Goal: Find contact information: Find contact information

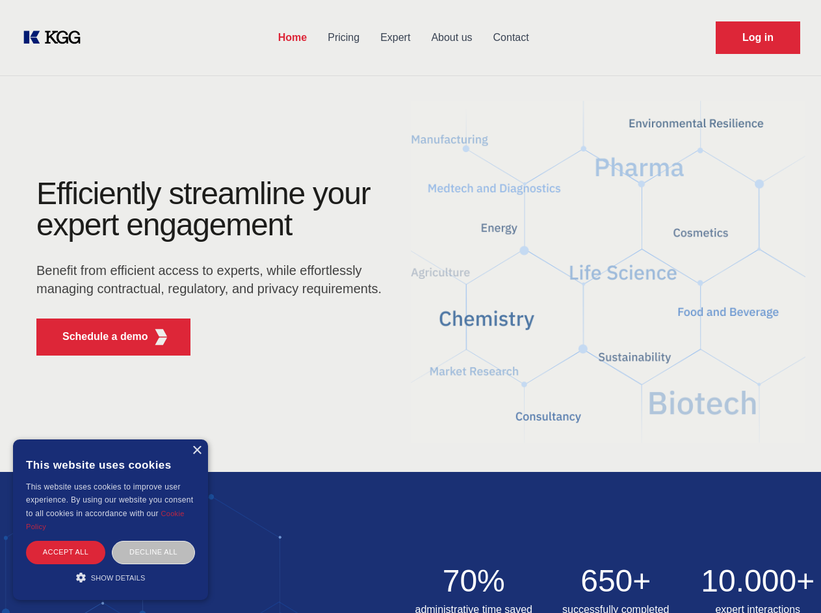
click at [410, 306] on div "Efficiently streamline your expert engagement Benefit from efficient access to …" at bounding box center [213, 272] width 395 height 188
click at [97, 337] on p "Schedule a demo" at bounding box center [105, 337] width 86 height 16
click at [196, 450] on div "× This website uses cookies This website uses cookies to improve user experienc…" at bounding box center [110, 519] width 195 height 161
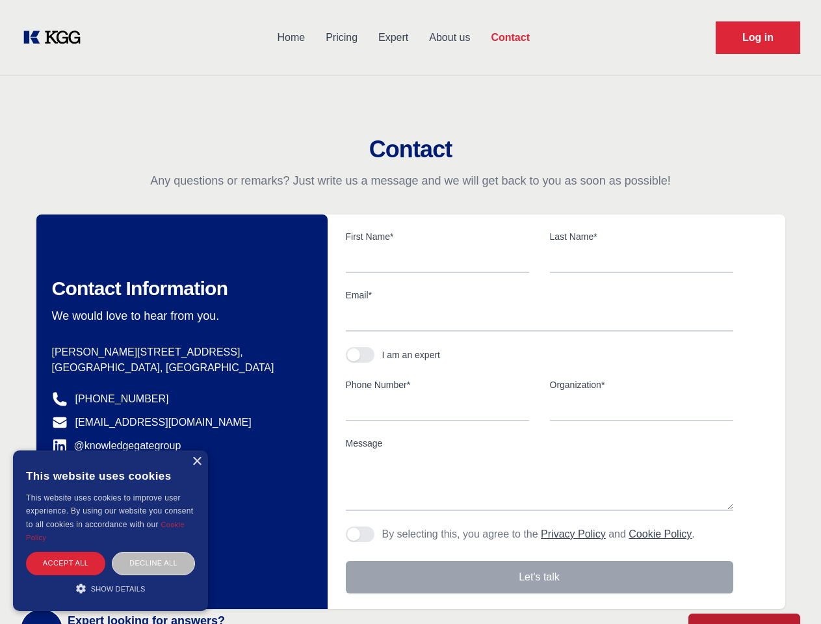
click at [66, 552] on div "Accept all" at bounding box center [65, 563] width 79 height 23
click at [153, 552] on div "Decline all" at bounding box center [153, 563] width 83 height 23
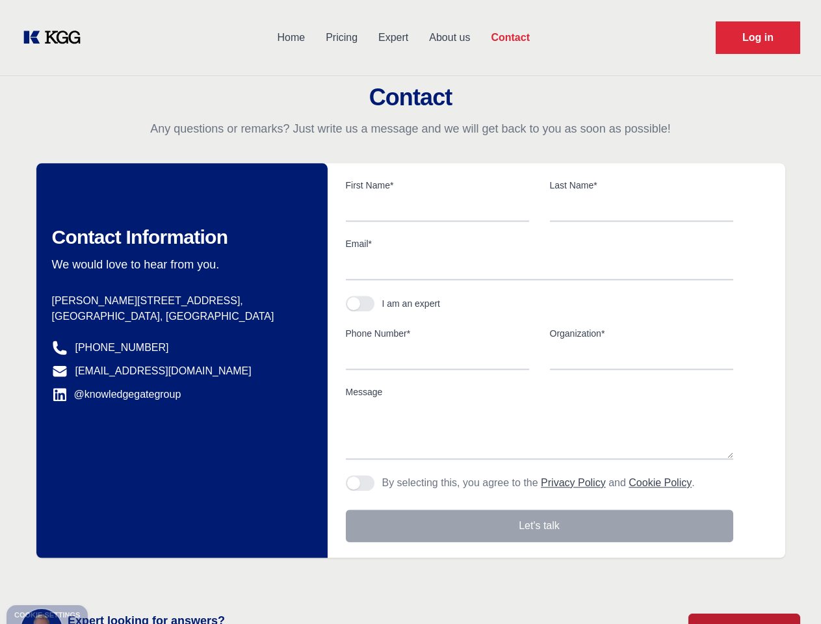
click at [110, 577] on main "Contact Any questions or remarks? Just write us a message and we will get back …" at bounding box center [410, 338] width 821 height 677
